Goal: Task Accomplishment & Management: Use online tool/utility

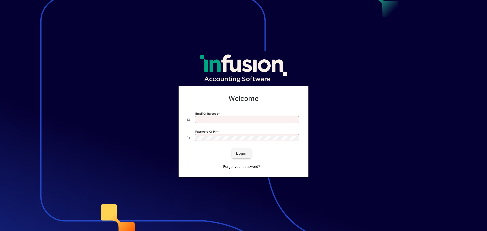
type input "**********"
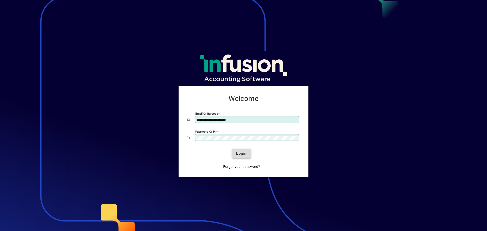
click at [236, 153] on span "Login" at bounding box center [241, 153] width 10 height 5
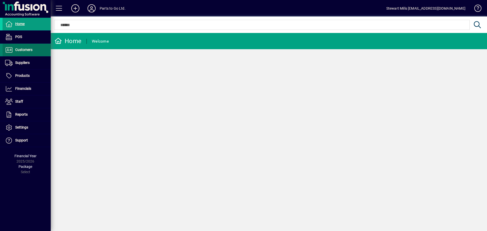
click at [21, 54] on span at bounding box center [27, 50] width 48 height 12
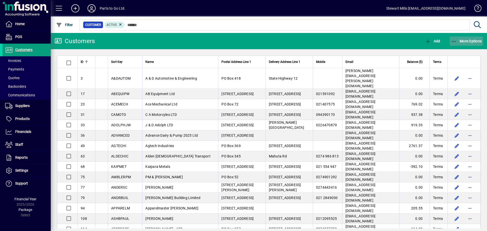
click at [456, 40] on icon "button" at bounding box center [454, 41] width 6 height 5
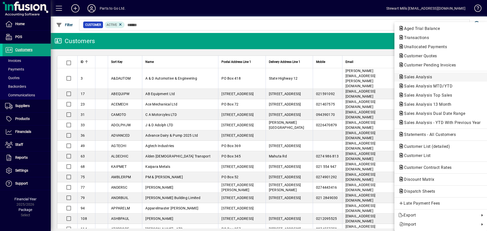
click at [409, 74] on span "Sales Analysis" at bounding box center [441, 77] width 85 height 6
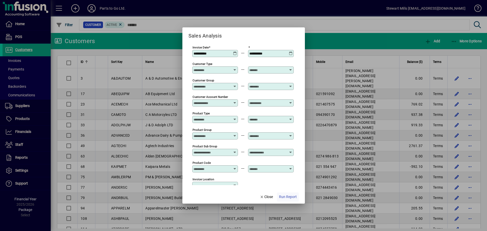
type input "**********"
click at [290, 195] on span "Run Report" at bounding box center [288, 196] width 18 height 5
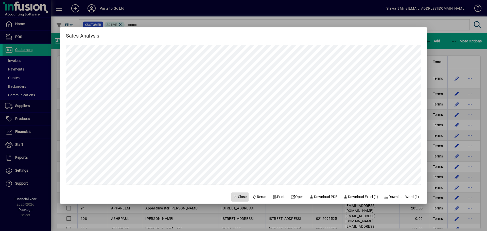
click at [238, 195] on span "Close" at bounding box center [239, 196] width 13 height 5
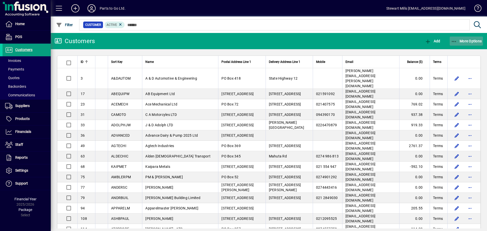
click at [454, 41] on icon "button" at bounding box center [454, 41] width 6 height 5
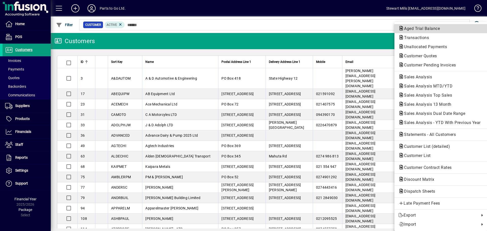
click at [418, 30] on span "Aged Trial Balance" at bounding box center [421, 28] width 44 height 5
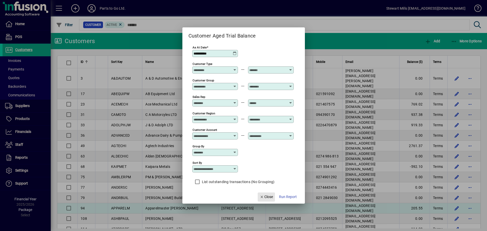
drag, startPoint x: 266, startPoint y: 195, endPoint x: 269, endPoint y: 193, distance: 3.4
click at [266, 196] on span "Close" at bounding box center [266, 196] width 13 height 5
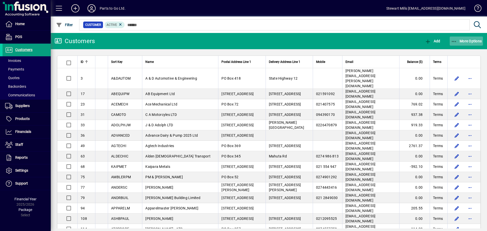
click at [458, 38] on span "button" at bounding box center [466, 41] width 33 height 12
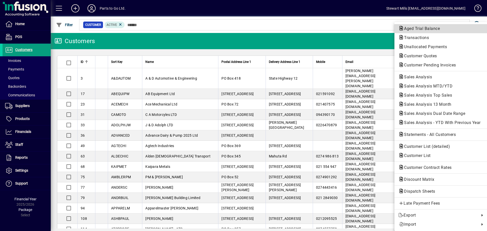
click at [424, 26] on span "Aged Trial Balance" at bounding box center [441, 29] width 85 height 6
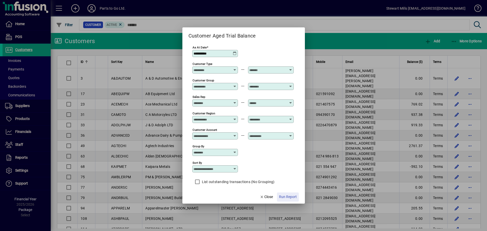
click at [292, 196] on span "Run Report" at bounding box center [288, 196] width 18 height 5
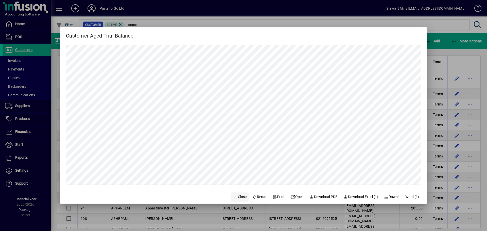
click at [233, 196] on span "Close" at bounding box center [239, 196] width 13 height 5
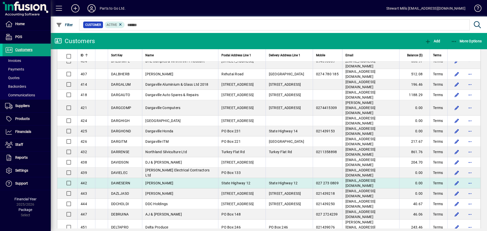
scroll to position [685, 0]
